Goal: Information Seeking & Learning: Learn about a topic

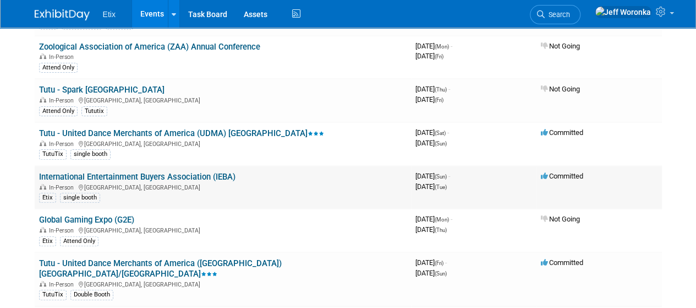
scroll to position [165, 0]
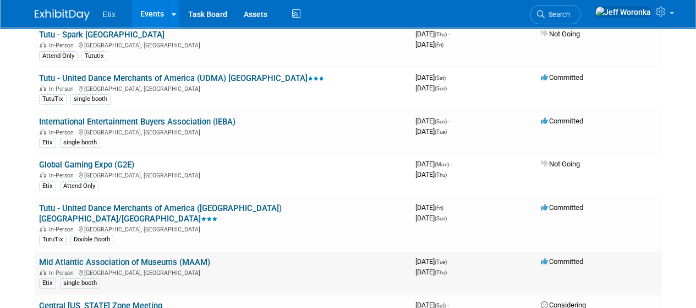
click at [170, 257] on link "Mid Atlantic Association of Museums (MAAM)" at bounding box center [124, 262] width 171 height 10
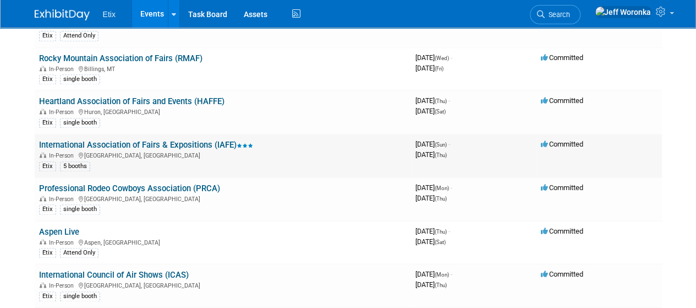
scroll to position [771, 0]
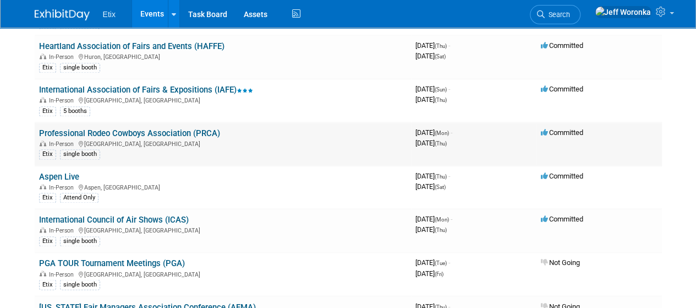
click at [161, 128] on link "Professional Rodeo Cowboys Association (PRCA)" at bounding box center [129, 133] width 181 height 10
click at [59, 172] on link "Aspen Live" at bounding box center [59, 177] width 40 height 10
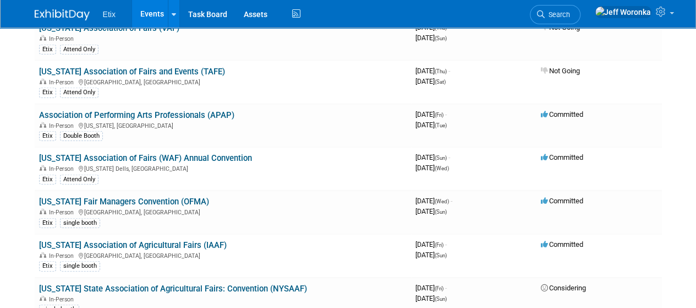
scroll to position [1321, 0]
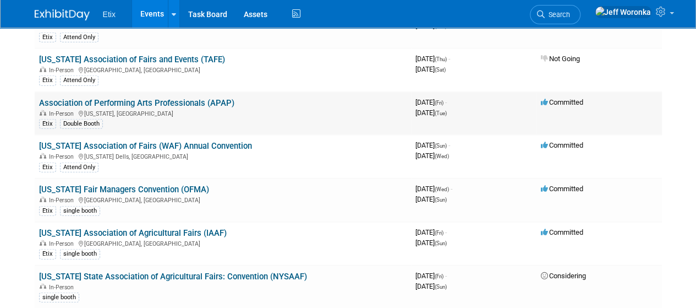
click at [166, 98] on link "Association of Performing Arts Professionals (APAP)" at bounding box center [136, 103] width 195 height 10
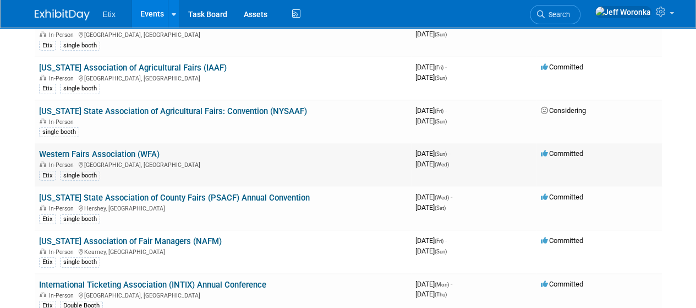
scroll to position [1542, 0]
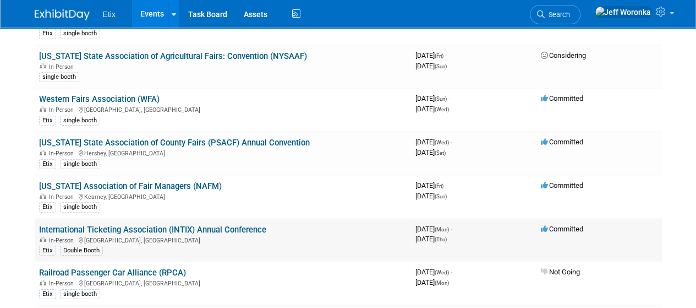
click at [214, 225] on link "International Ticketing Association (INTIX) Annual Conference" at bounding box center [152, 230] width 227 height 10
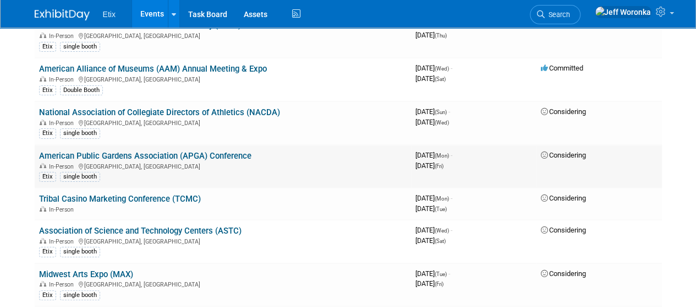
scroll to position [2147, 0]
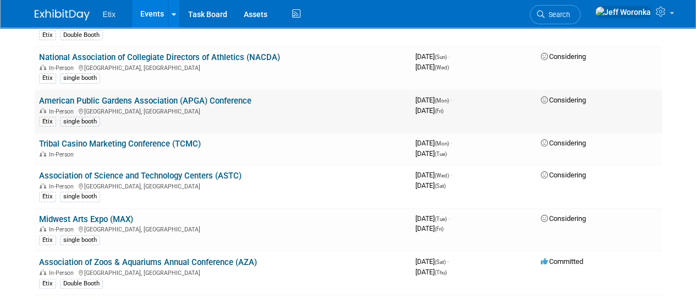
click at [235, 96] on link "American Public Gardens Association (APGA) Conference" at bounding box center [145, 101] width 213 height 10
click at [125, 214] on link "Midwest Arts Expo (MAX)" at bounding box center [86, 219] width 94 height 10
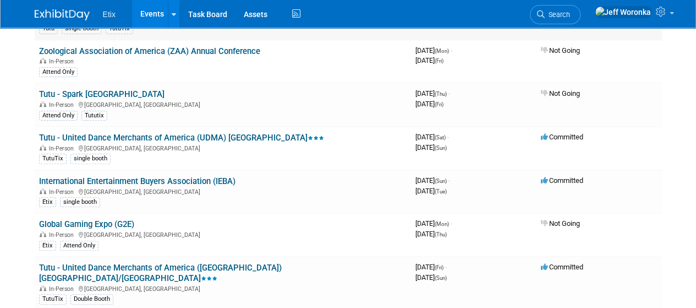
scroll to position [165, 0]
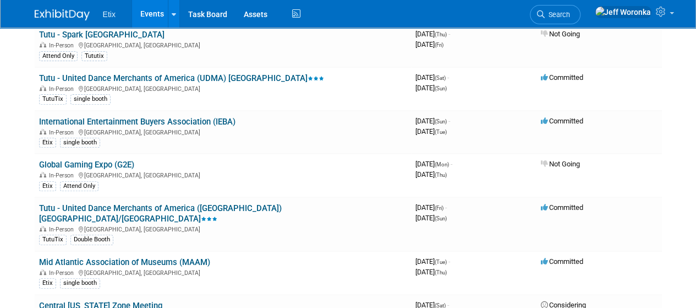
click at [209, 118] on link "International Entertainment Buyers Association (IEBA)" at bounding box center [137, 122] width 197 height 10
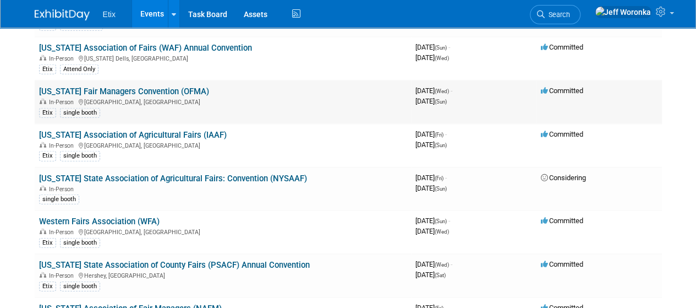
scroll to position [1431, 0]
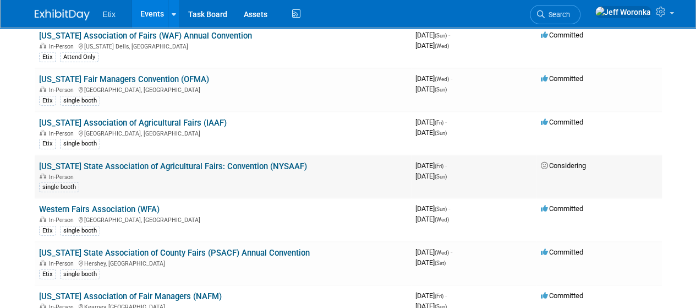
click at [236, 161] on link "[US_STATE] State Association of Agricultural Fairs: Convention (NYSAAF)" at bounding box center [173, 166] width 268 height 10
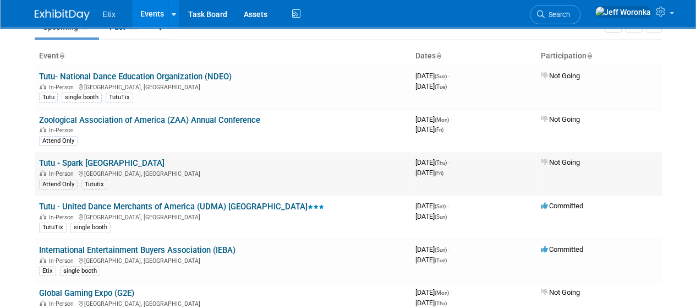
scroll to position [0, 0]
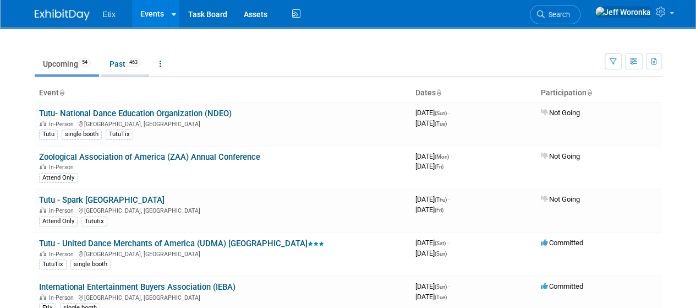
click at [119, 64] on link "Past 463" at bounding box center [125, 63] width 48 height 21
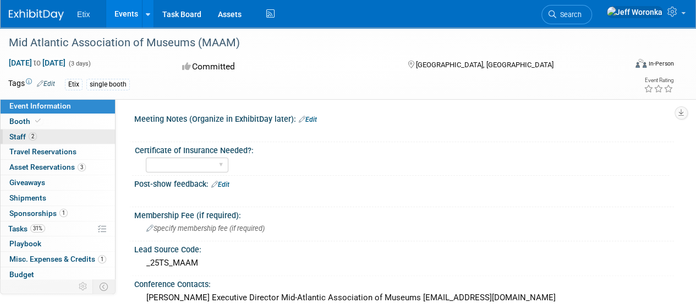
click at [40, 132] on link "2 Staff 2" at bounding box center [58, 136] width 115 height 15
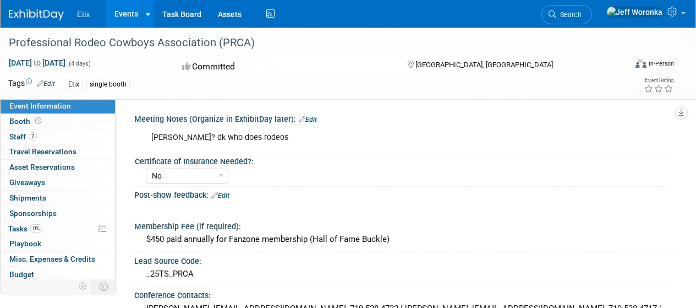
select select "No"
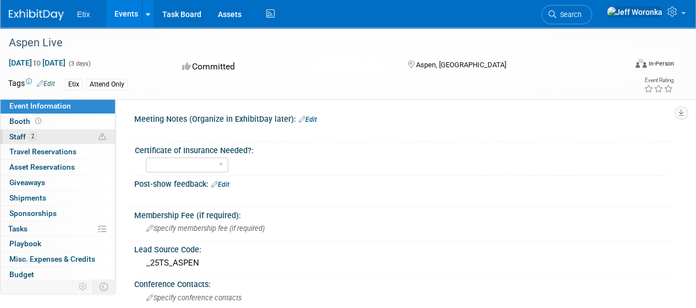
click at [62, 141] on link "2 Staff 2" at bounding box center [58, 136] width 115 height 15
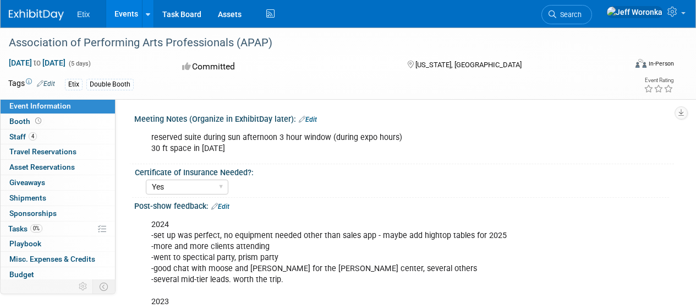
select select "Yes"
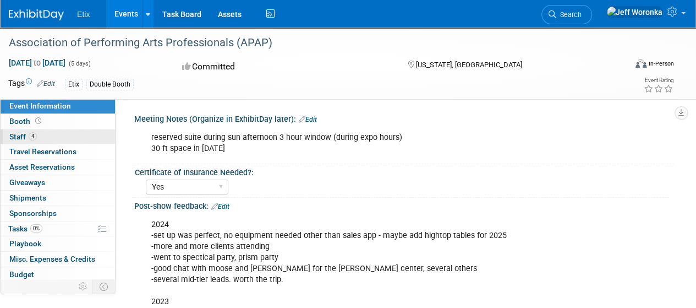
click at [44, 137] on link "4 Staff 4" at bounding box center [58, 136] width 115 height 15
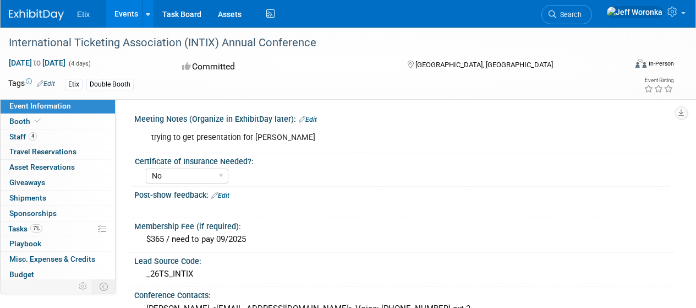
select select "No"
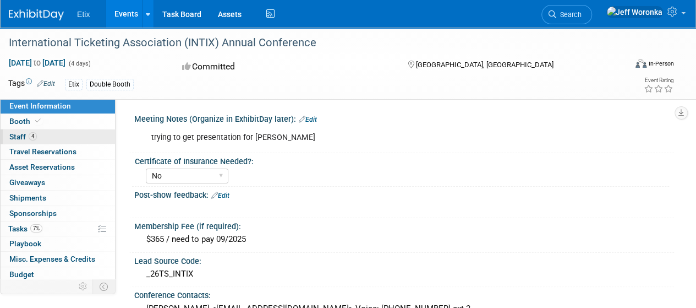
click at [43, 132] on link "4 Staff 4" at bounding box center [58, 136] width 115 height 15
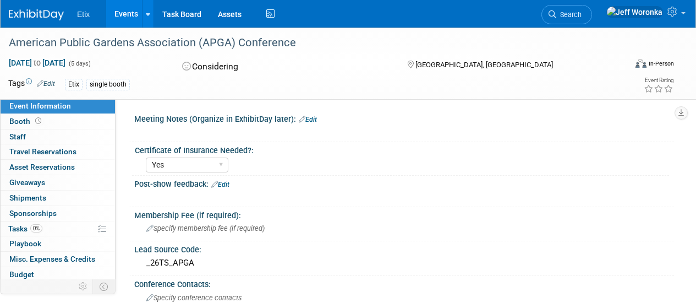
select select "Yes"
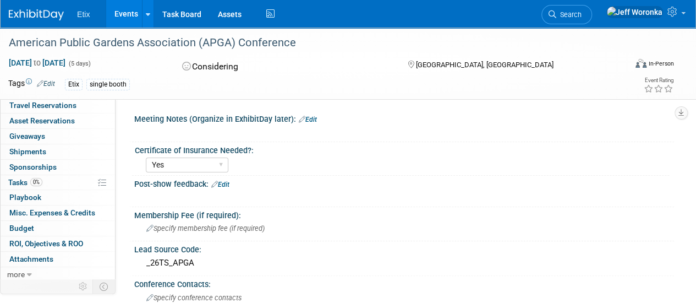
scroll to position [110, 0]
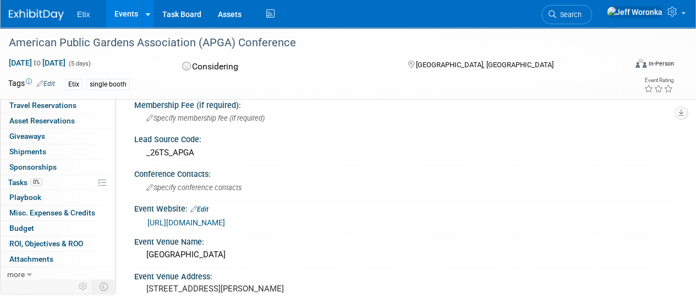
click at [225, 218] on link "https://web.cvent.com/event/9c1492ba-3d92-45f3-bd36-bb3391131a4a/summary" at bounding box center [187, 222] width 78 height 9
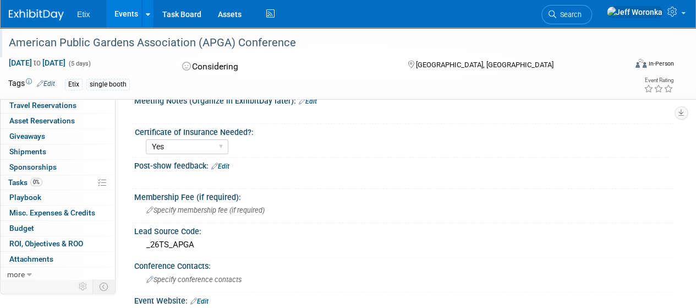
scroll to position [0, 0]
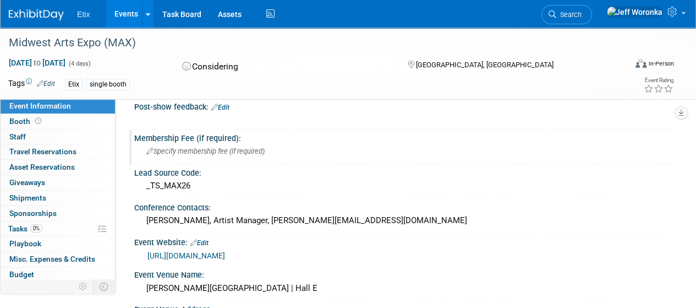
scroll to position [220, 0]
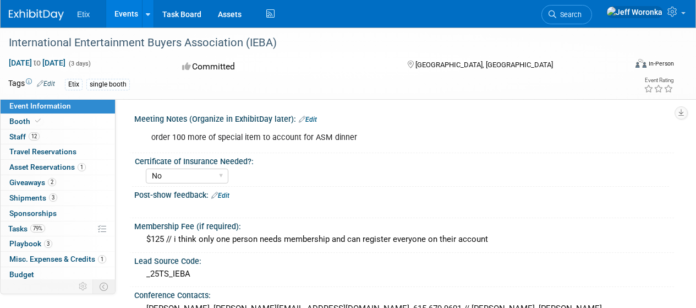
select select "No"
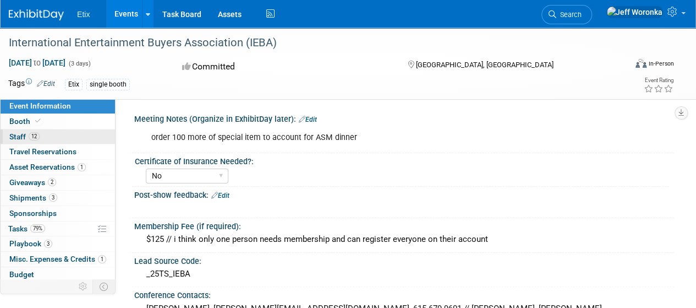
click at [57, 133] on link "12 Staff 12" at bounding box center [58, 136] width 115 height 15
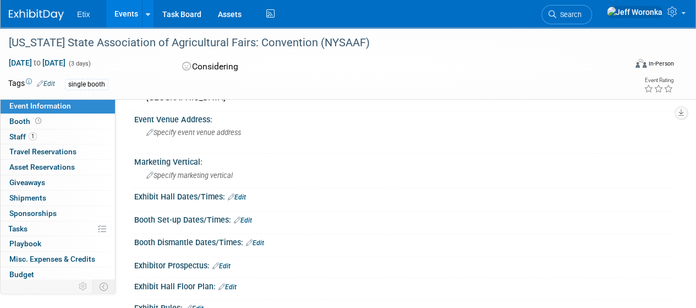
scroll to position [220, 0]
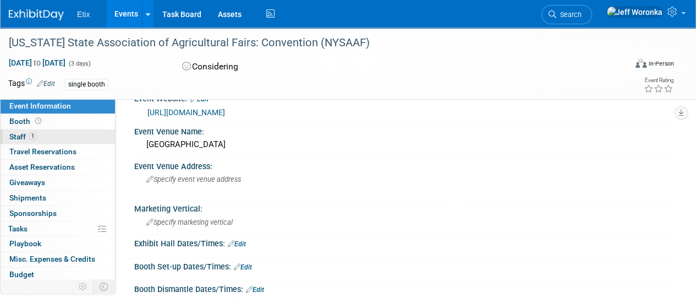
click at [32, 136] on span "1" at bounding box center [33, 136] width 8 height 8
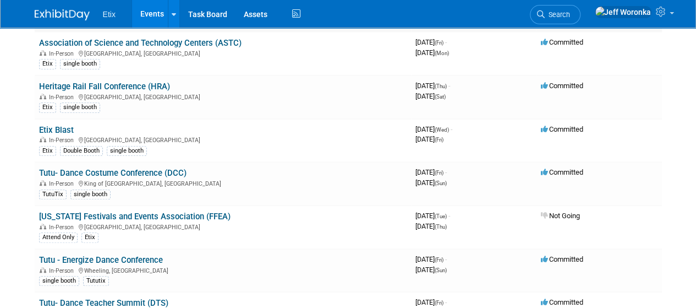
scroll to position [330, 0]
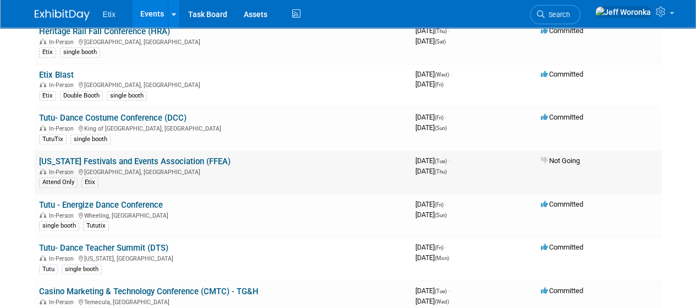
click at [193, 156] on link "[US_STATE] Festivals and Events Association (FFEA)" at bounding box center [135, 161] width 192 height 10
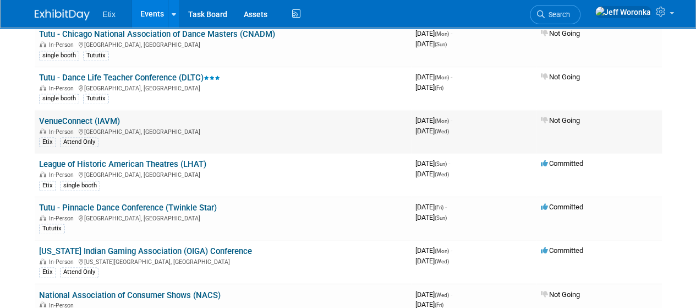
scroll to position [771, 0]
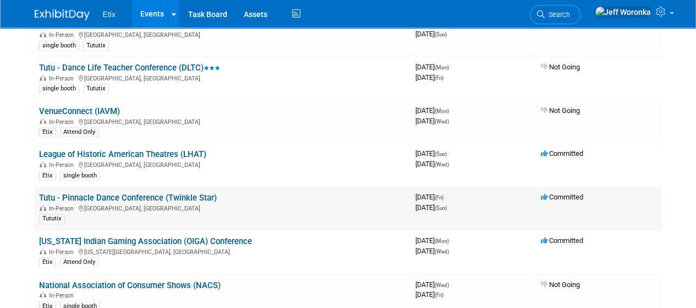
click at [197, 193] on link "Tutu - Pinnacle Dance Conference (Twinkle Star)" at bounding box center [128, 198] width 178 height 10
click at [205, 193] on link "Tutu - Pinnacle Dance Conference (Twinkle Star)" at bounding box center [128, 198] width 178 height 10
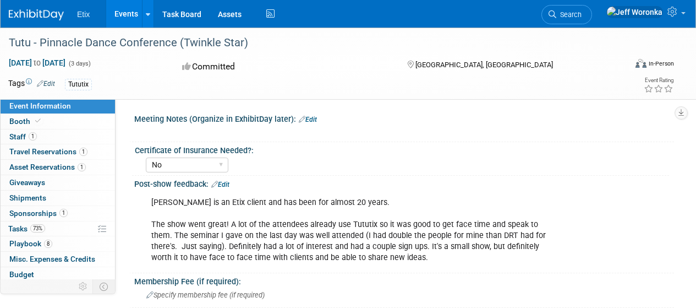
select select "No"
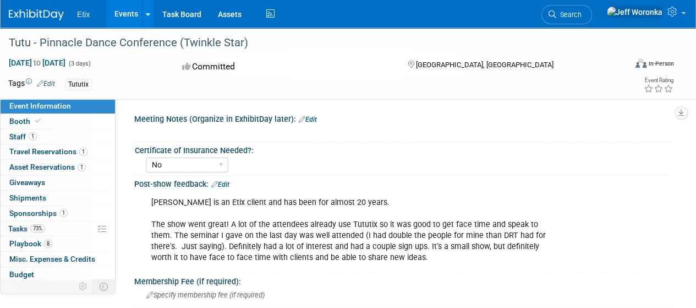
scroll to position [55, 0]
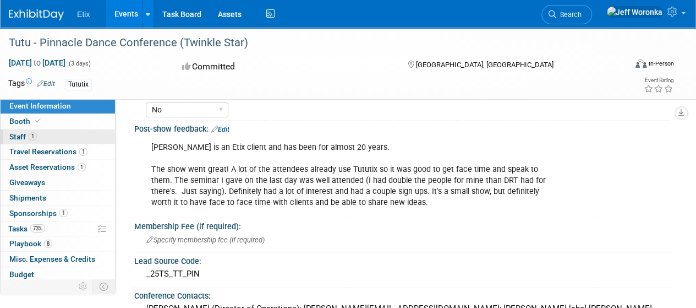
click at [83, 135] on link "1 Staff 1" at bounding box center [58, 136] width 115 height 15
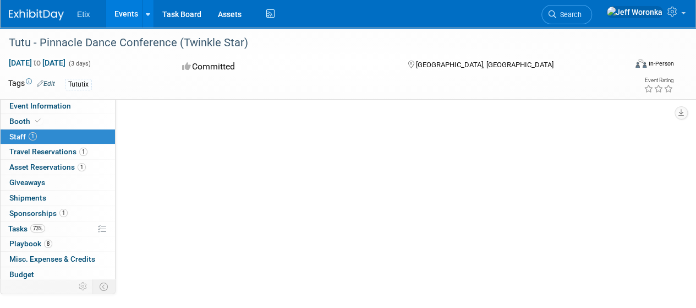
scroll to position [0, 0]
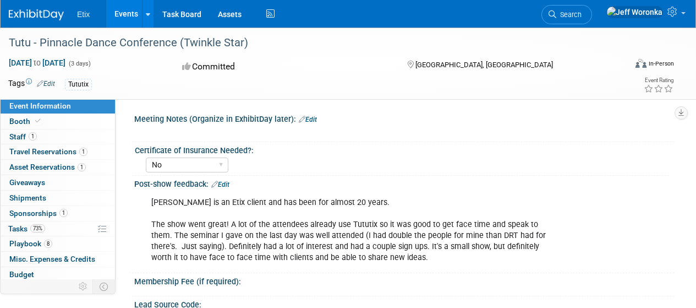
select select "No"
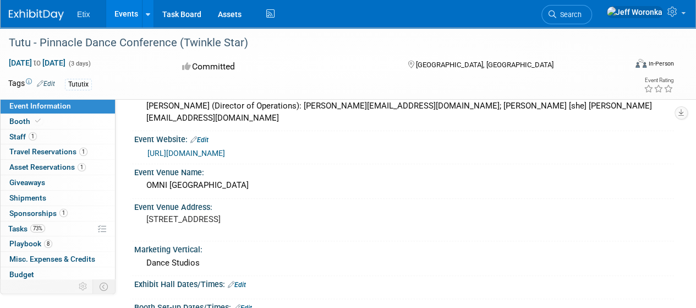
scroll to position [165, 0]
